Goal: Information Seeking & Learning: Learn about a topic

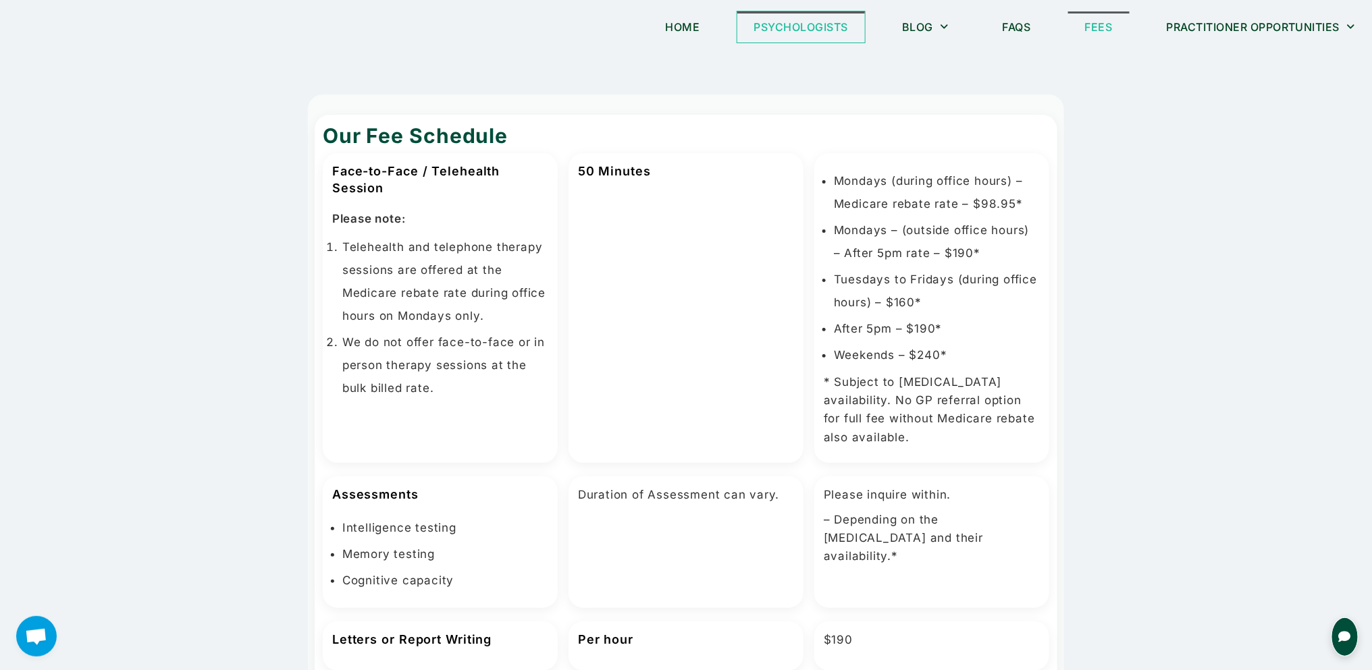
click at [795, 30] on link "Psychologists" at bounding box center [801, 26] width 128 height 31
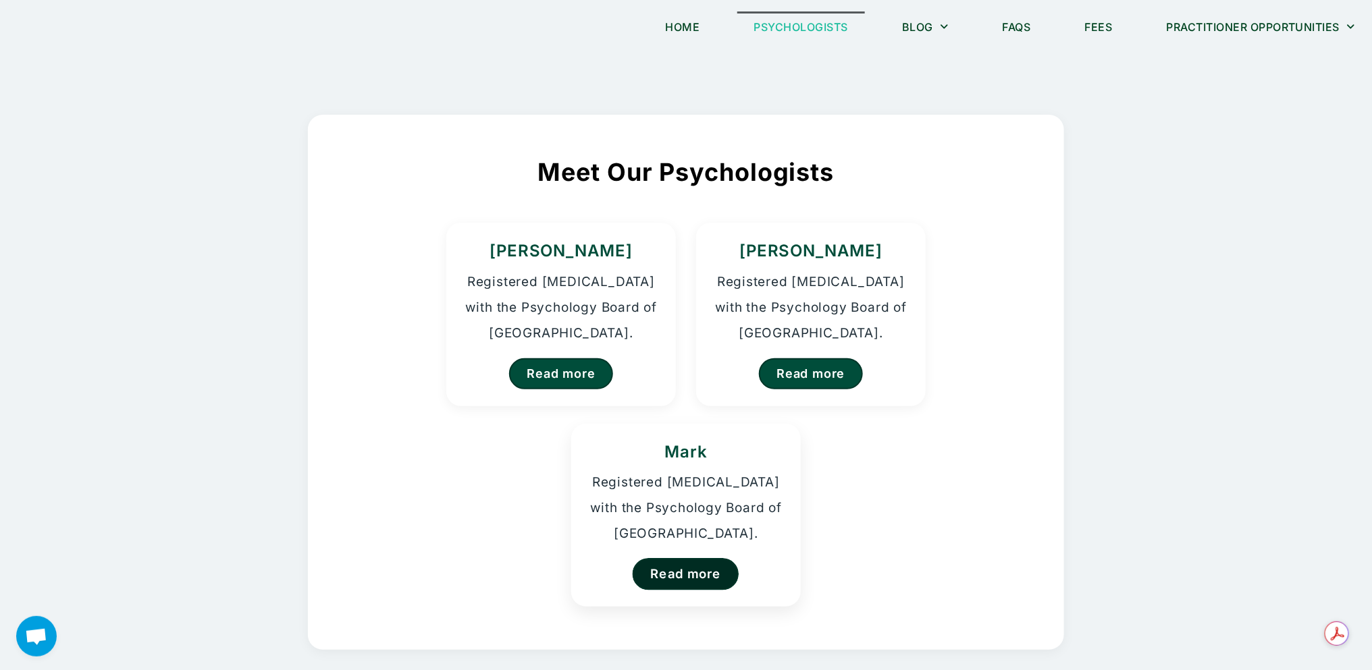
click at [666, 583] on link "Read more" at bounding box center [686, 574] width 107 height 32
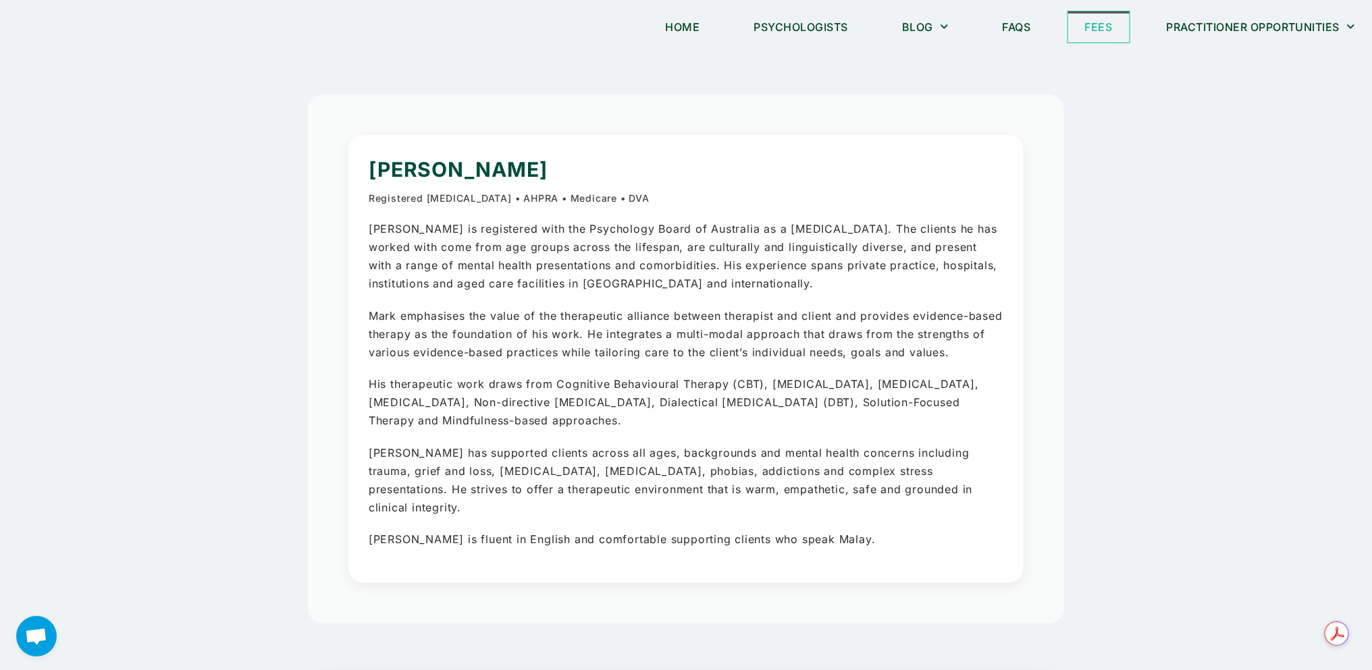
click at [1094, 18] on link "Fees" at bounding box center [1098, 26] width 61 height 31
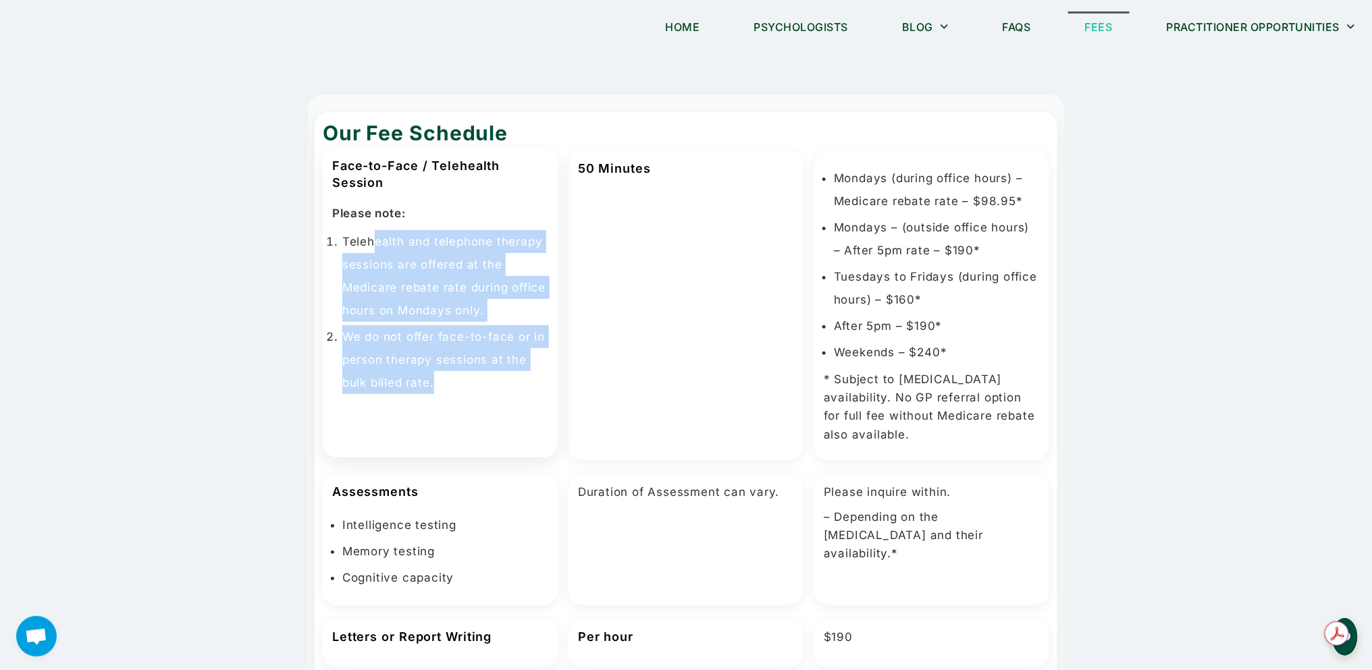
drag, startPoint x: 372, startPoint y: 240, endPoint x: 540, endPoint y: 411, distance: 240.1
click at [540, 411] on div "Face-to-Face / Telehealth Session Please note: Telehealth and telephone therapy…" at bounding box center [440, 303] width 235 height 310
